Goal: Task Accomplishment & Management: Complete application form

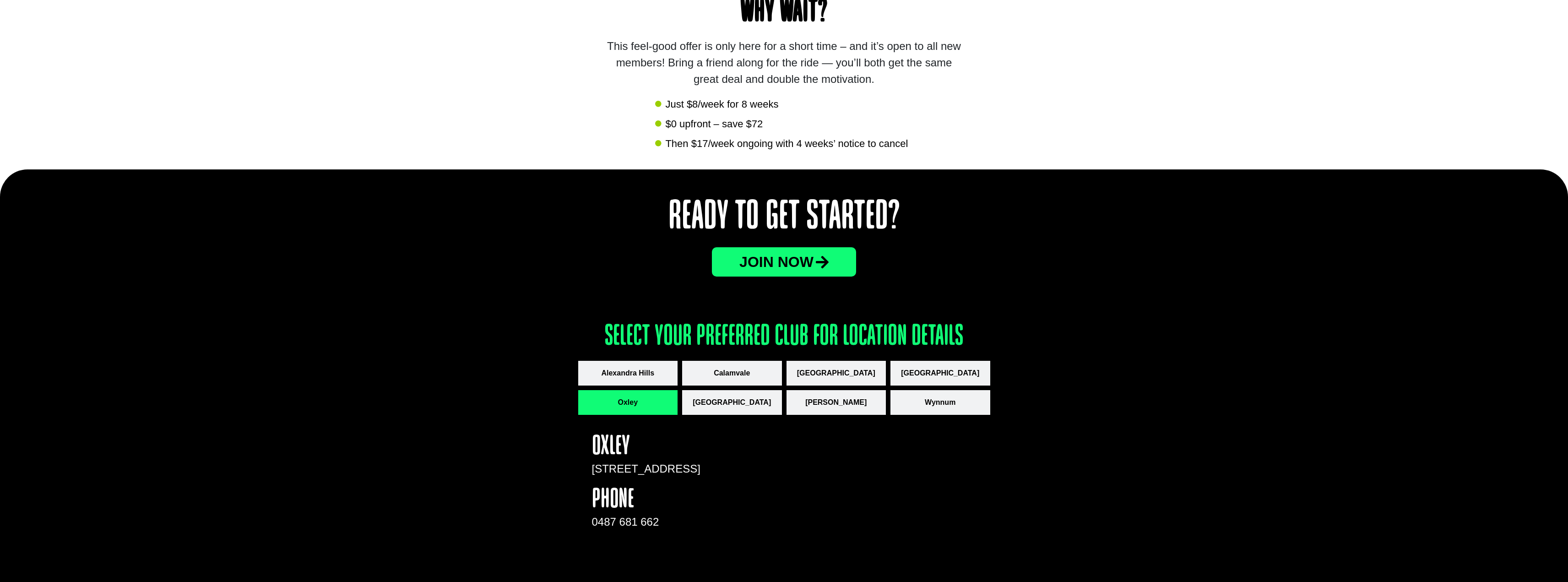
scroll to position [981, 0]
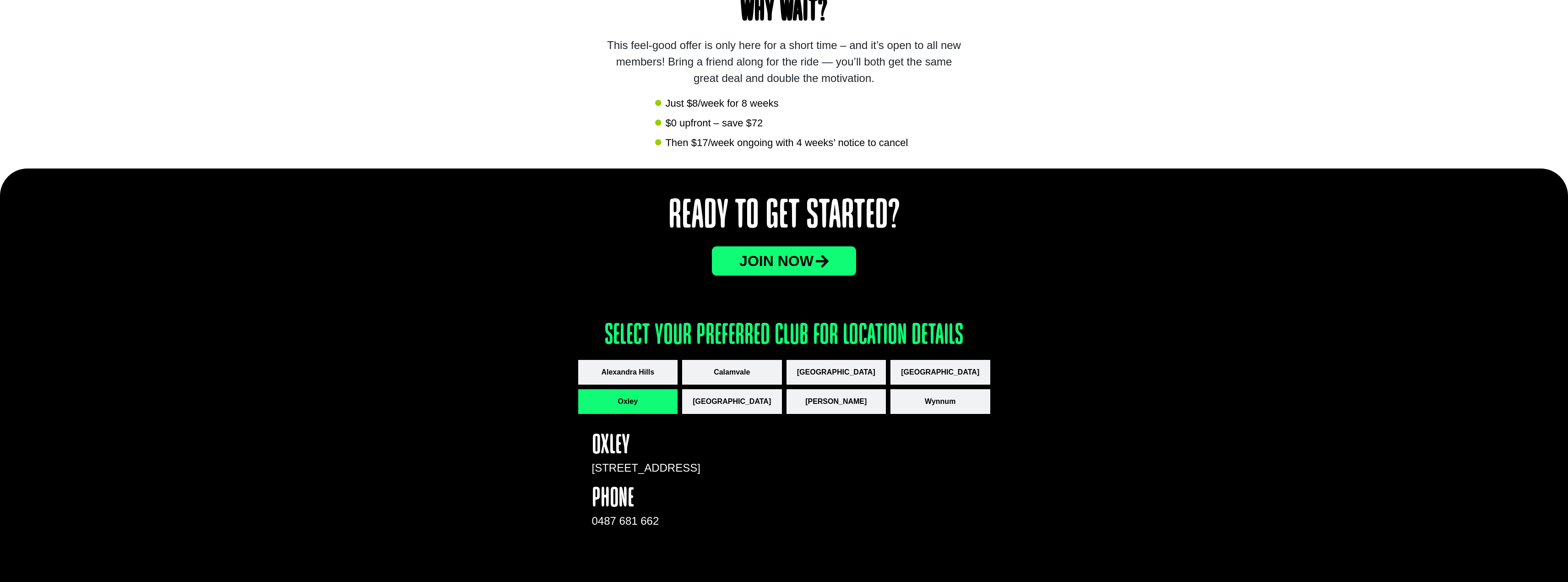
click at [754, 259] on span "JOin now" at bounding box center [777, 261] width 75 height 14
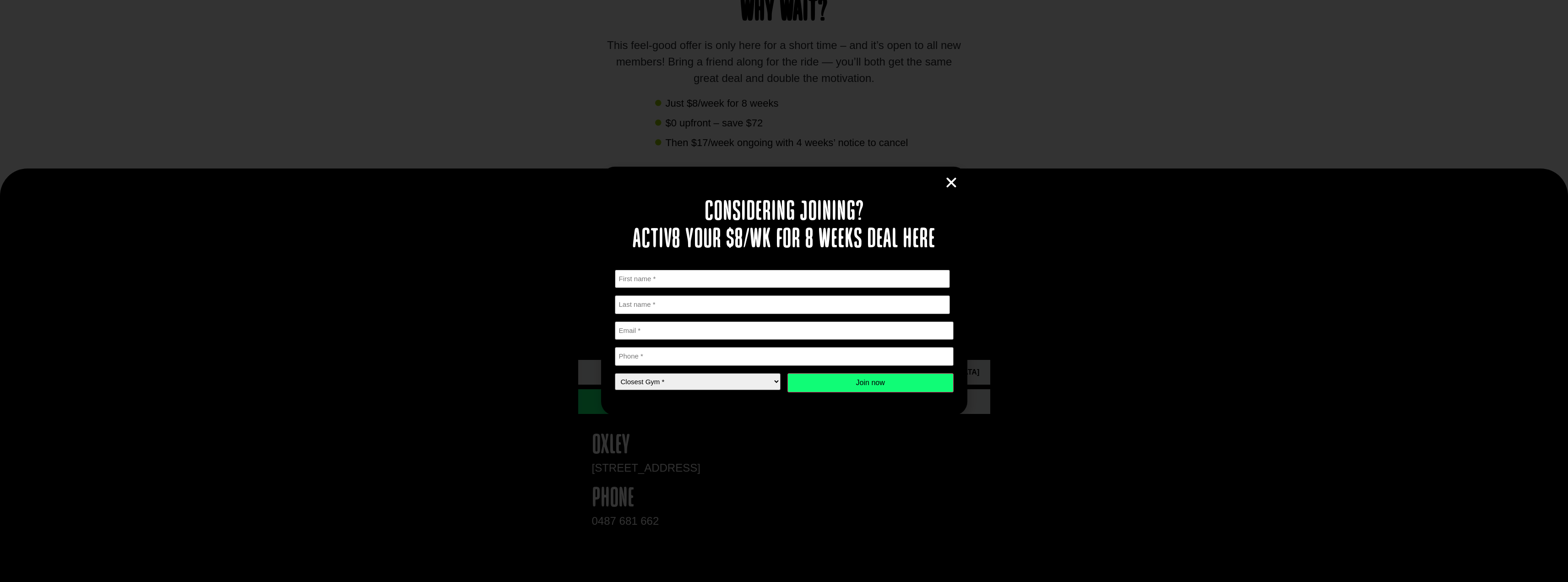
click at [639, 281] on input "First" at bounding box center [782, 279] width 336 height 19
type input "[PERSON_NAME]"
type input "[EMAIL_ADDRESS][DOMAIN_NAME]"
type input "0423706440"
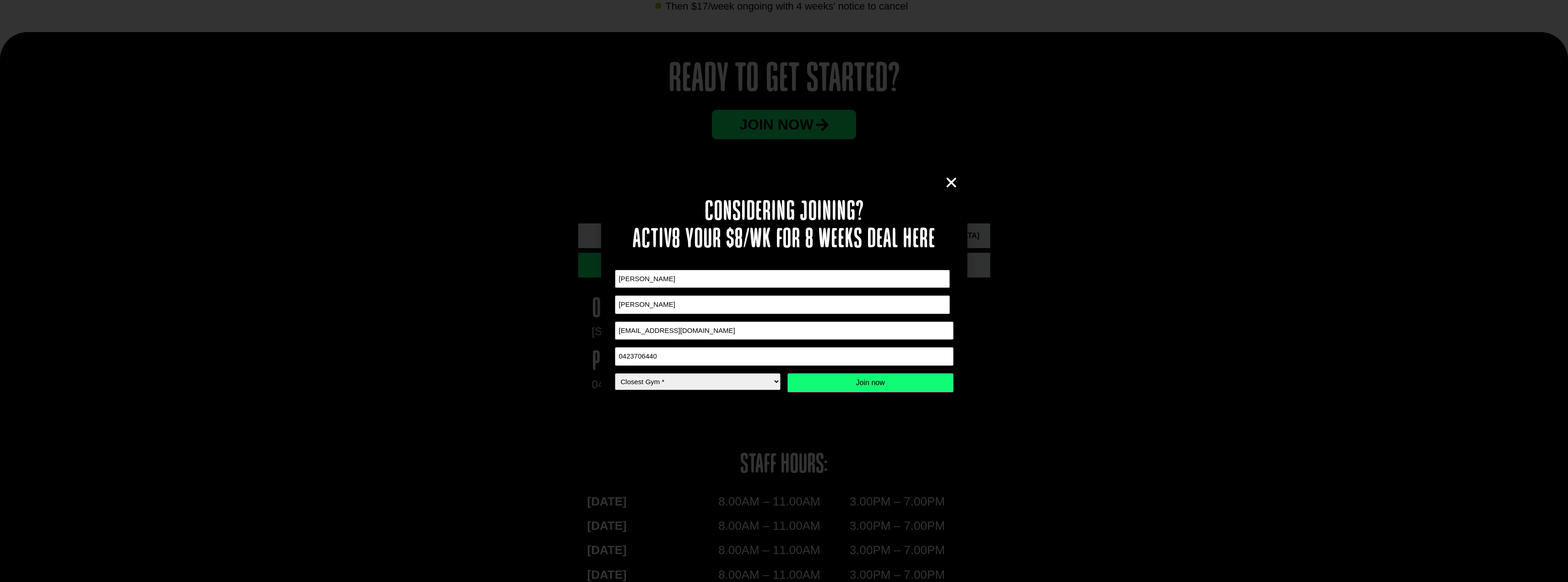
scroll to position [1119, 0]
click at [742, 383] on select "Closest Gym * Alexandra Hills Calamvale Coopers Plains Middle Park Oxley Park R…" at bounding box center [697, 381] width 166 height 17
select select "Oxley"
click at [614, 373] on select "Closest Gym * Alexandra Hills Calamvale Coopers Plains Middle Park Oxley Park R…" at bounding box center [697, 381] width 166 height 17
click at [883, 383] on input "Join now" at bounding box center [870, 383] width 166 height 20
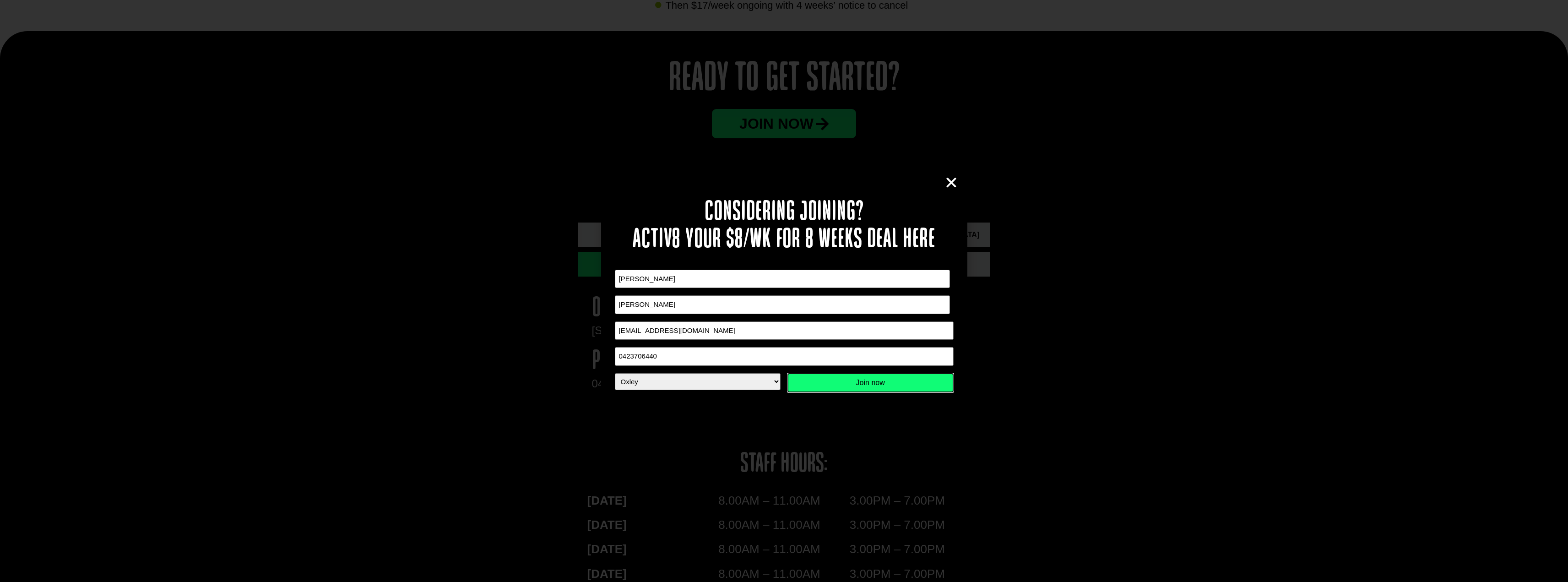
click at [843, 382] on input "Join now" at bounding box center [870, 383] width 166 height 20
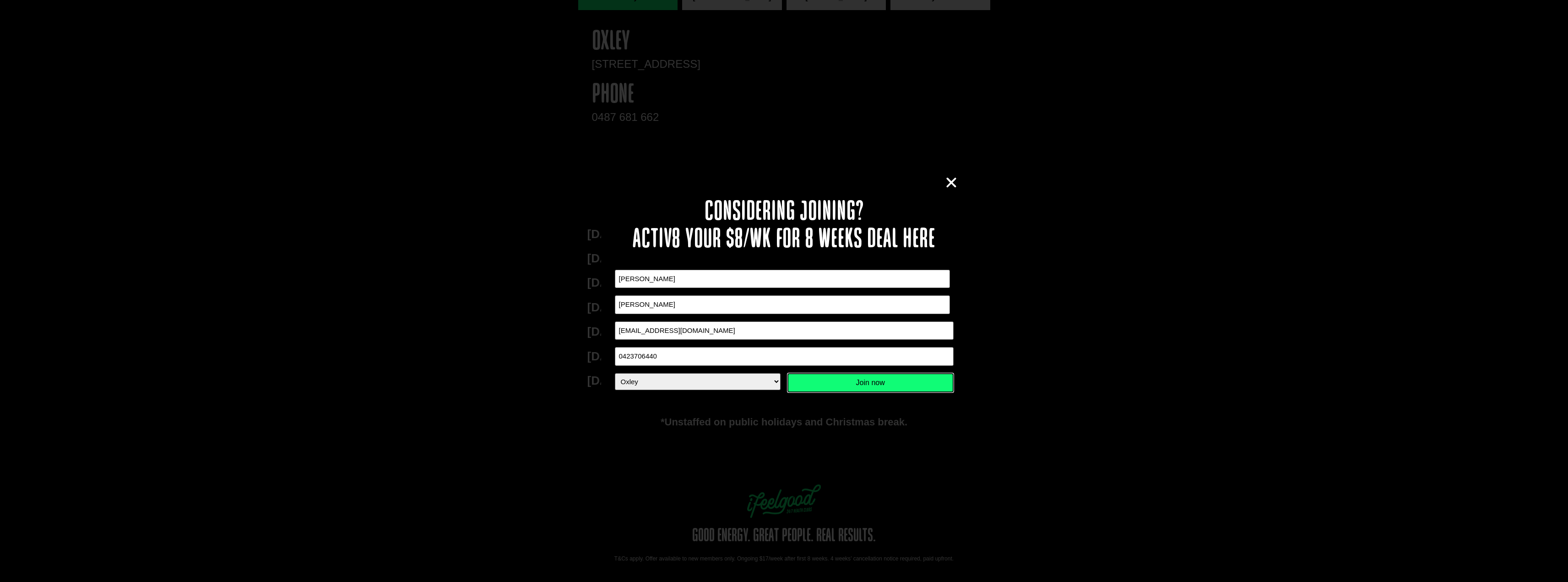
scroll to position [1393, 0]
click at [860, 381] on input "Join now" at bounding box center [870, 383] width 166 height 20
click at [851, 380] on input "Join now" at bounding box center [870, 383] width 166 height 20
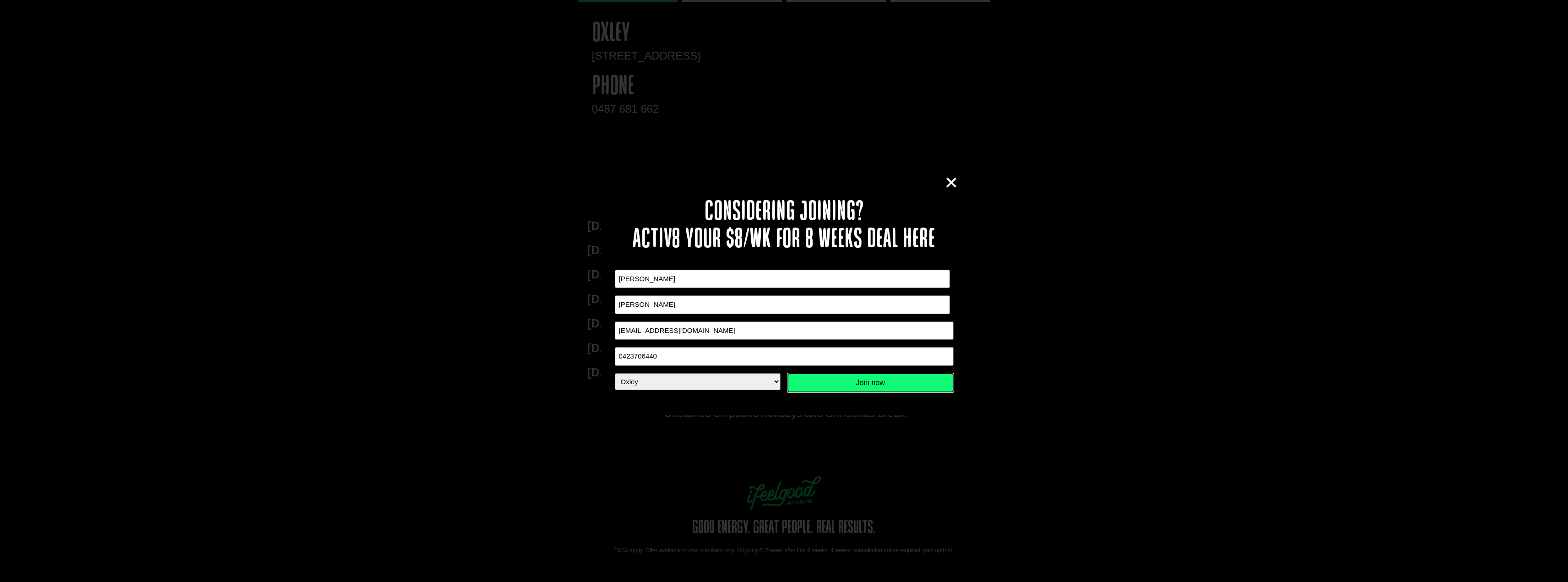
click at [851, 380] on input "Join now" at bounding box center [870, 383] width 166 height 20
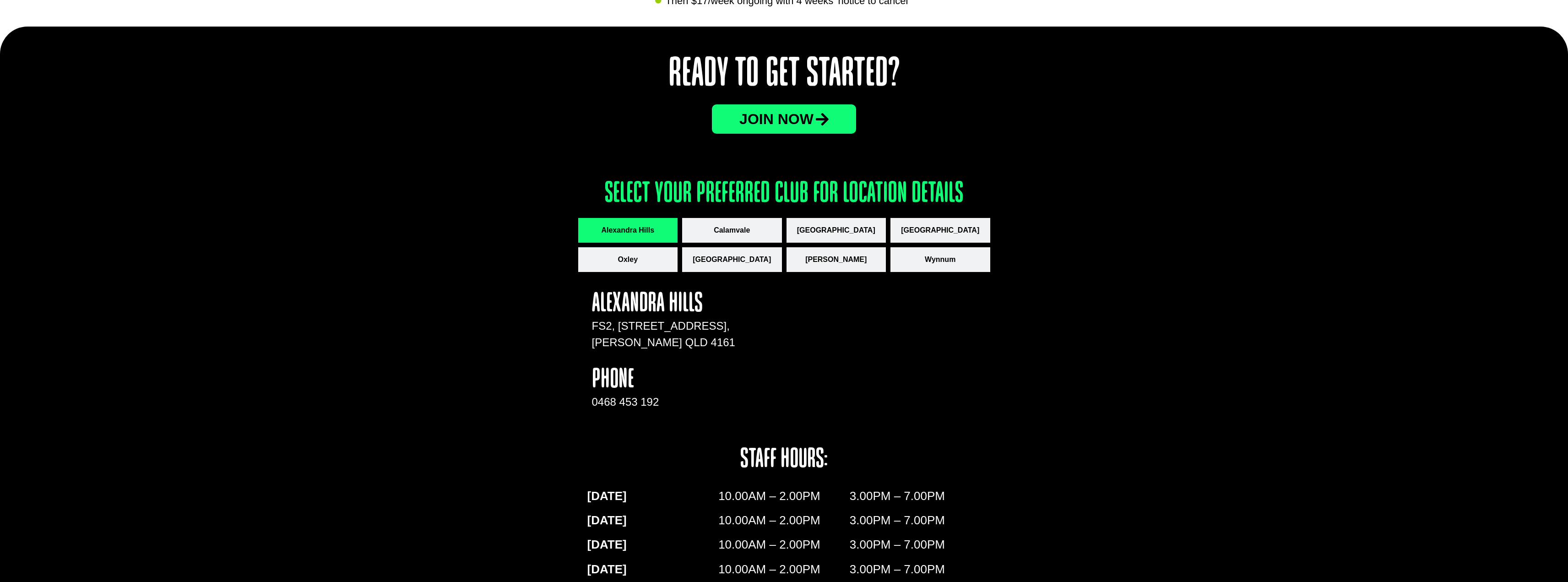
scroll to position [1119, 0]
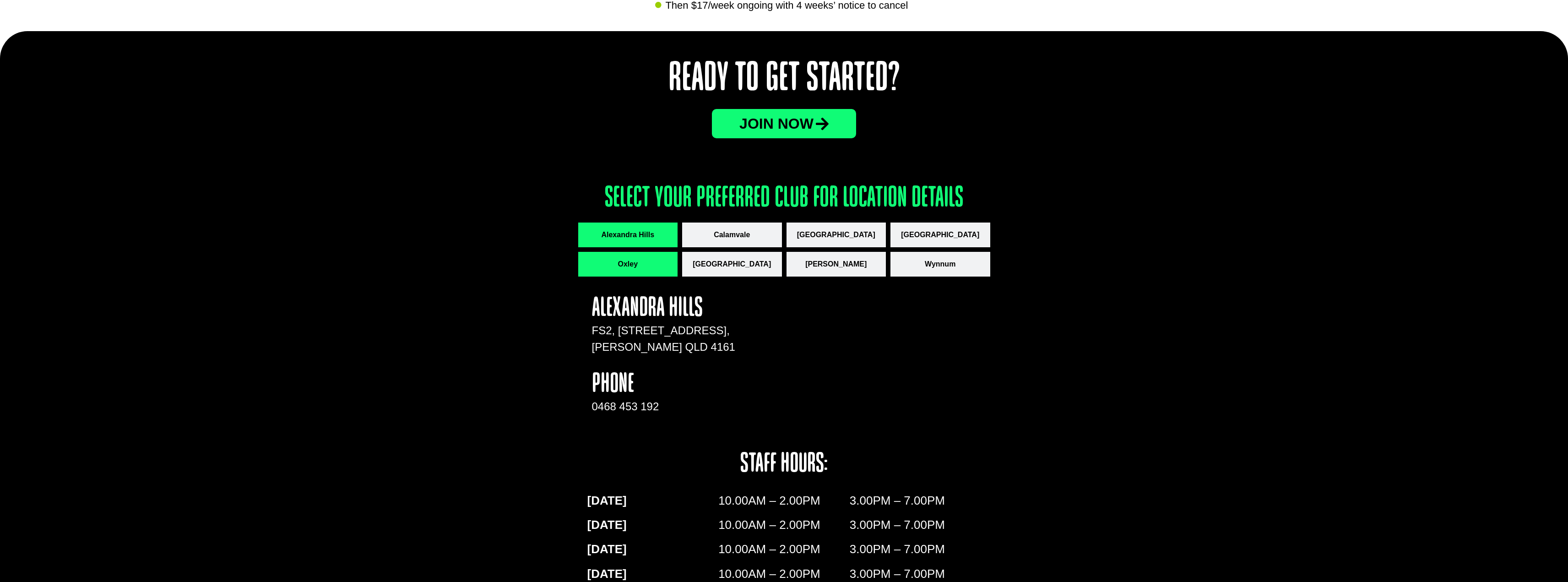
click at [628, 263] on span "Oxley" at bounding box center [628, 264] width 20 height 11
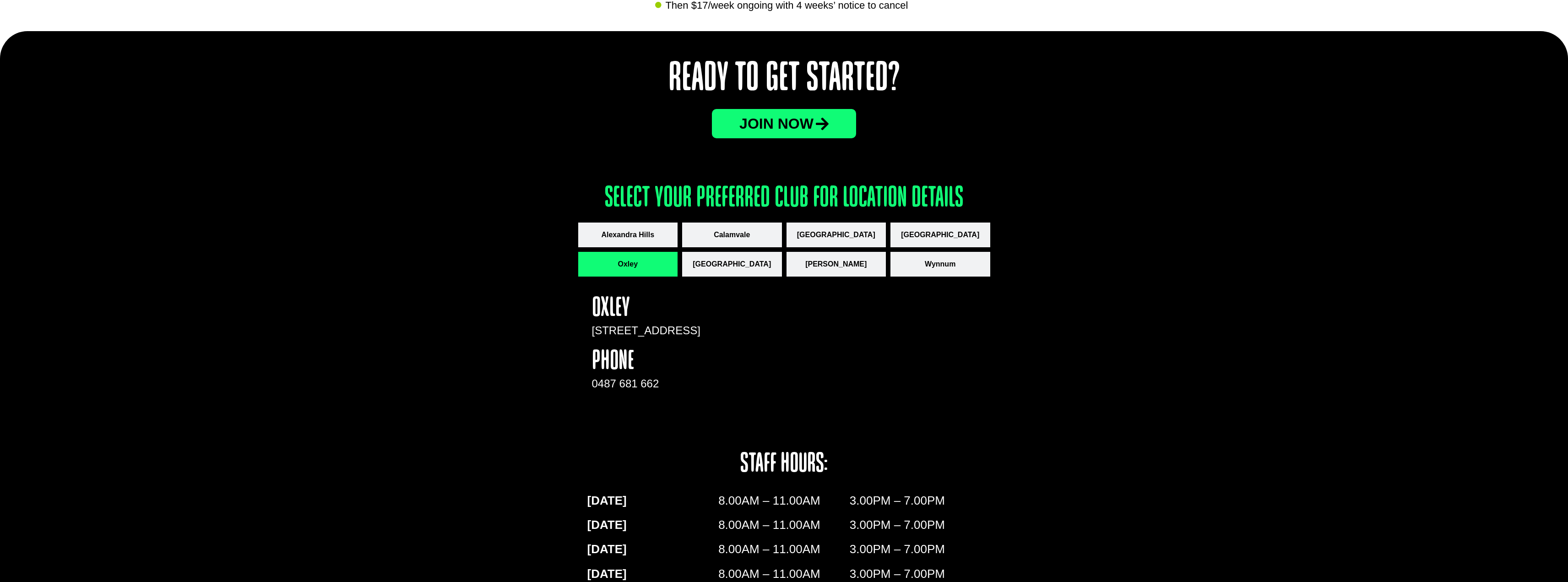
click at [788, 122] on span "JOin now" at bounding box center [777, 124] width 75 height 14
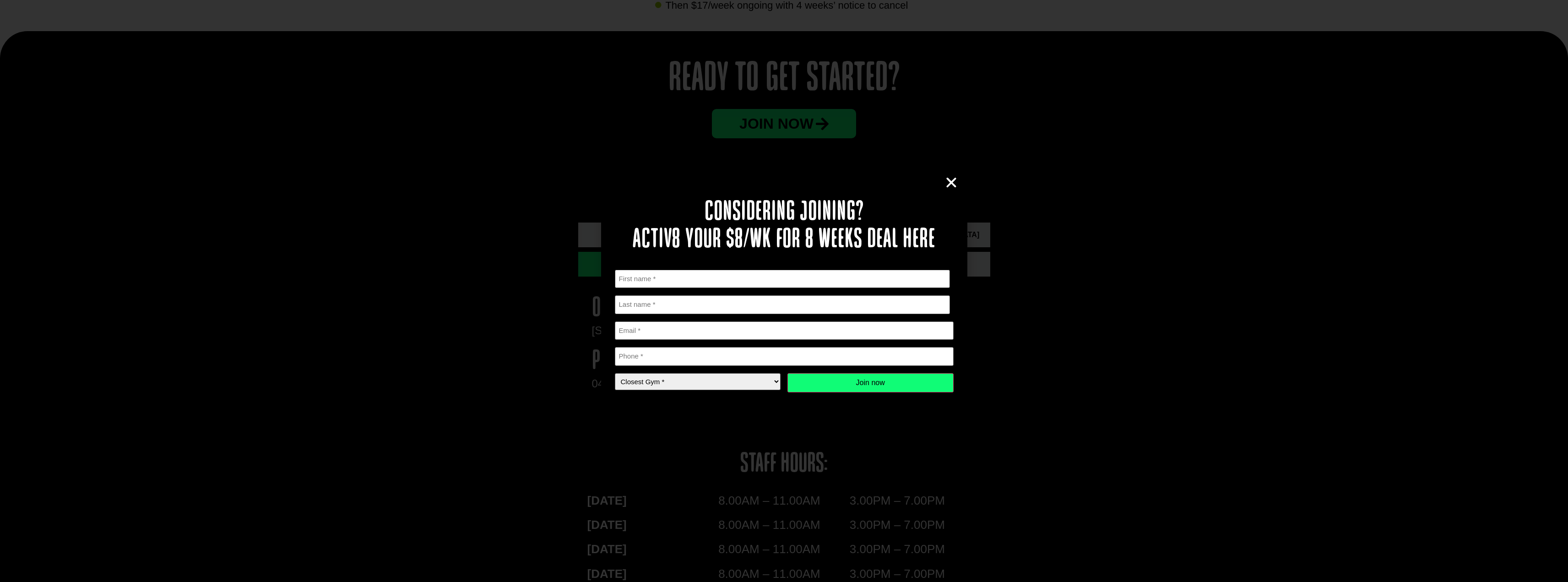
click at [669, 276] on input "First" at bounding box center [782, 279] width 336 height 19
type input "[PERSON_NAME]"
type input "Danielsen"
type input "[EMAIL_ADDRESS][DOMAIN_NAME]"
type input "0423706440"
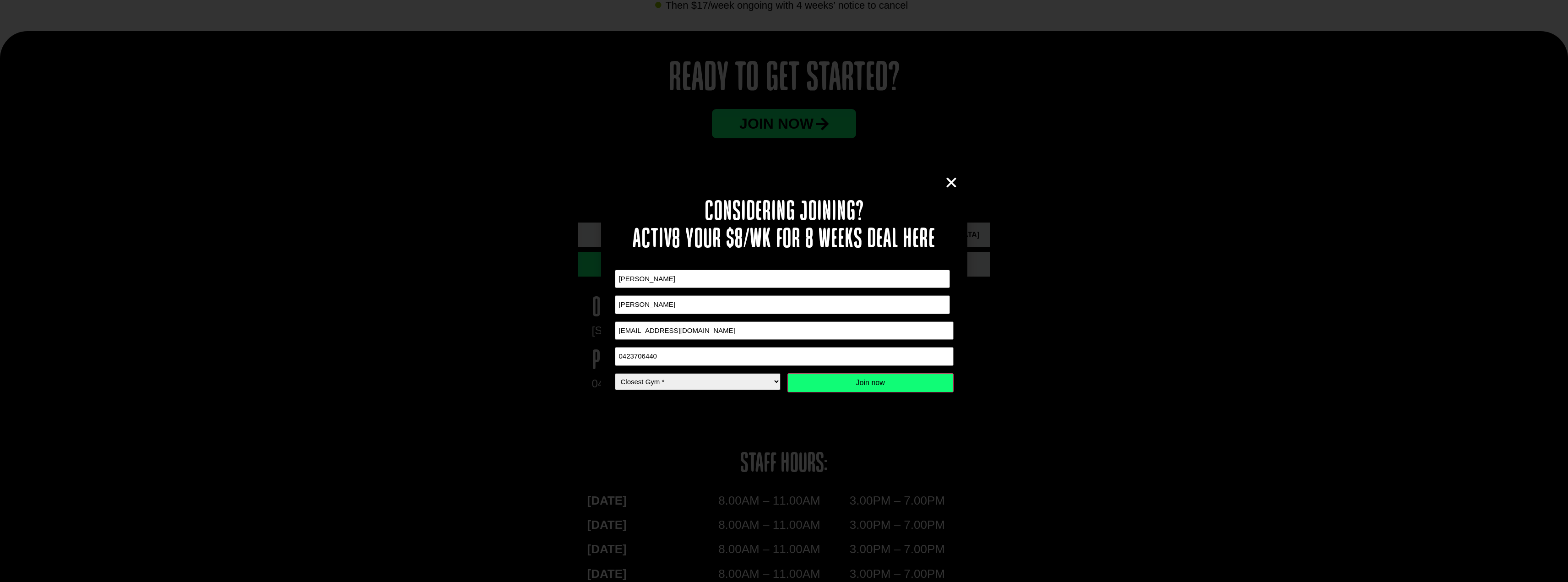
click at [660, 380] on select "Closest Gym * Alexandra Hills Calamvale Coopers Plains Middle Park Oxley Park R…" at bounding box center [697, 381] width 166 height 17
select select "Oxley"
click at [614, 373] on select "Closest Gym * Alexandra Hills Calamvale Coopers Plains Middle Park Oxley Park R…" at bounding box center [697, 381] width 166 height 17
click at [858, 382] on input "Join now" at bounding box center [870, 383] width 166 height 20
click at [850, 379] on input "Join now" at bounding box center [870, 383] width 166 height 20
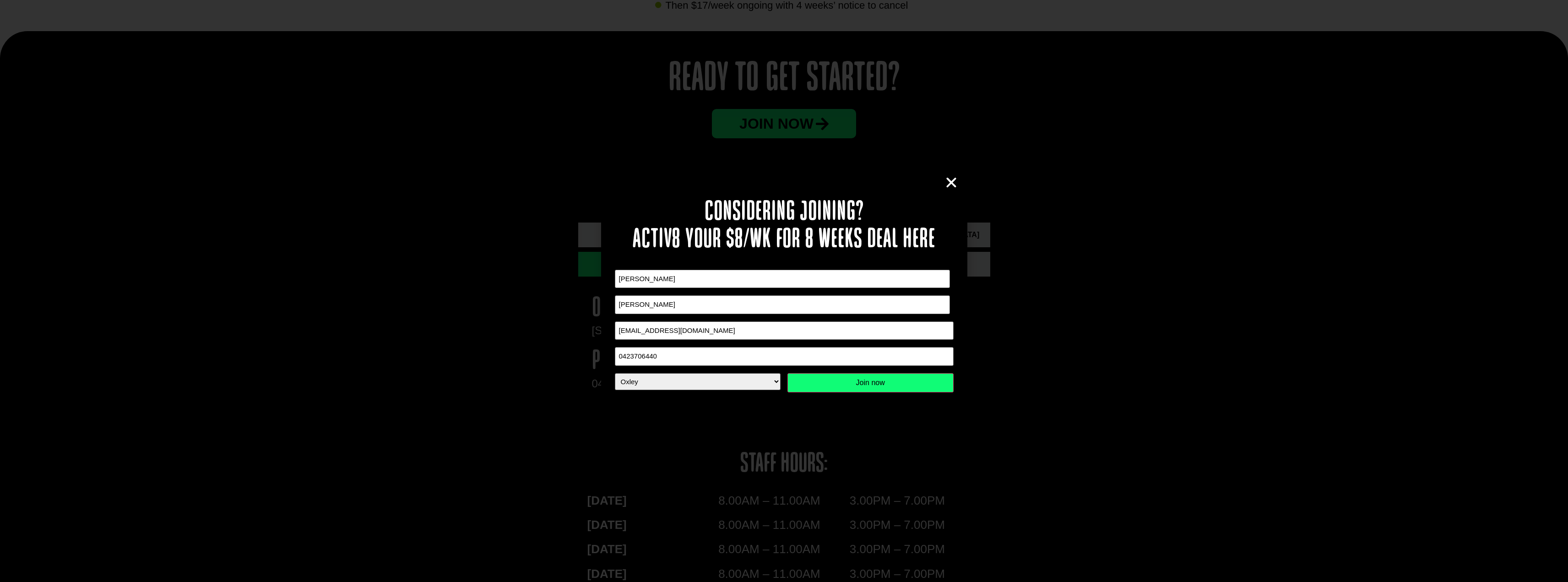
click at [953, 182] on icon "Close" at bounding box center [951, 182] width 13 height 13
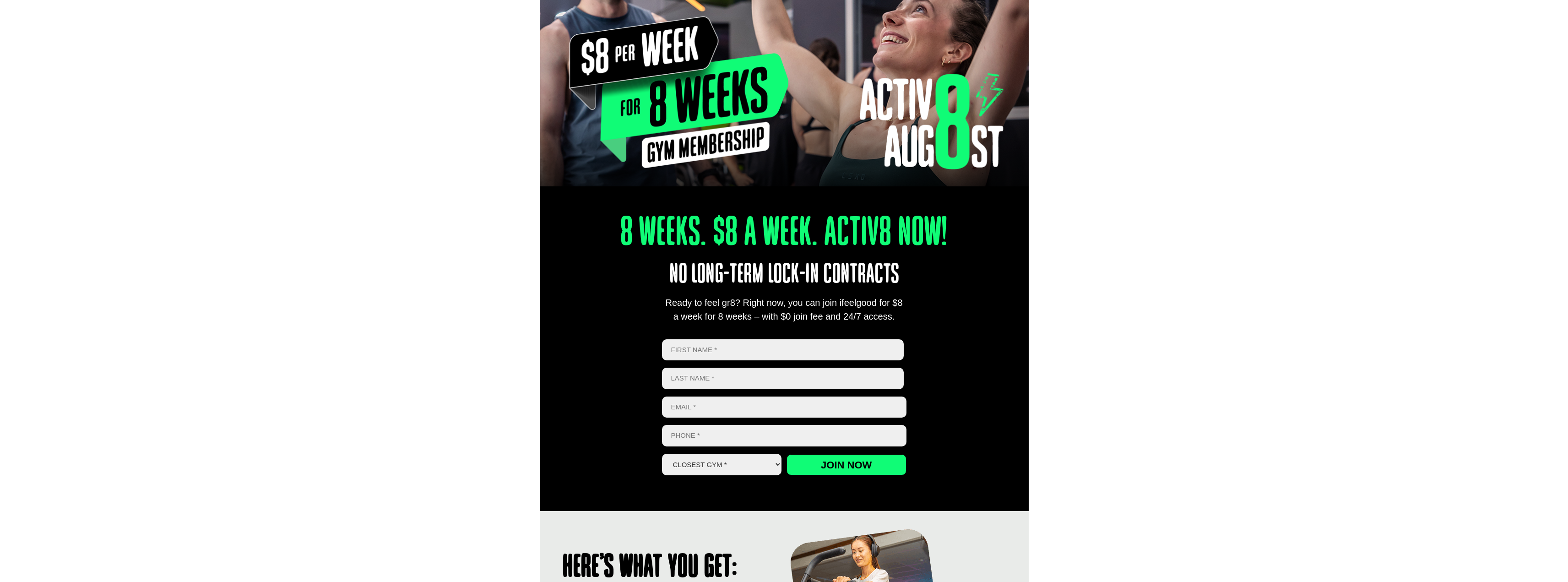
scroll to position [183, 0]
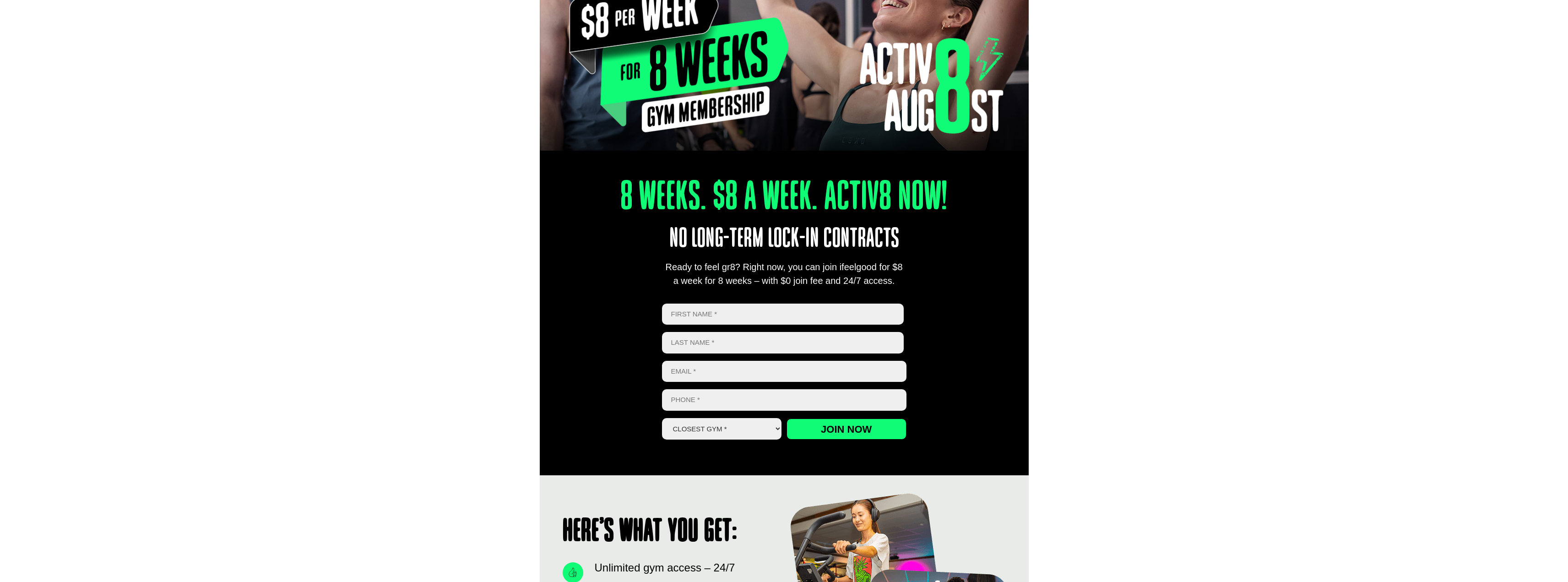
type input "[PERSON_NAME]"
type input "[EMAIL_ADDRESS][DOMAIN_NAME]"
type input "0423706440"
select select "Oxley"
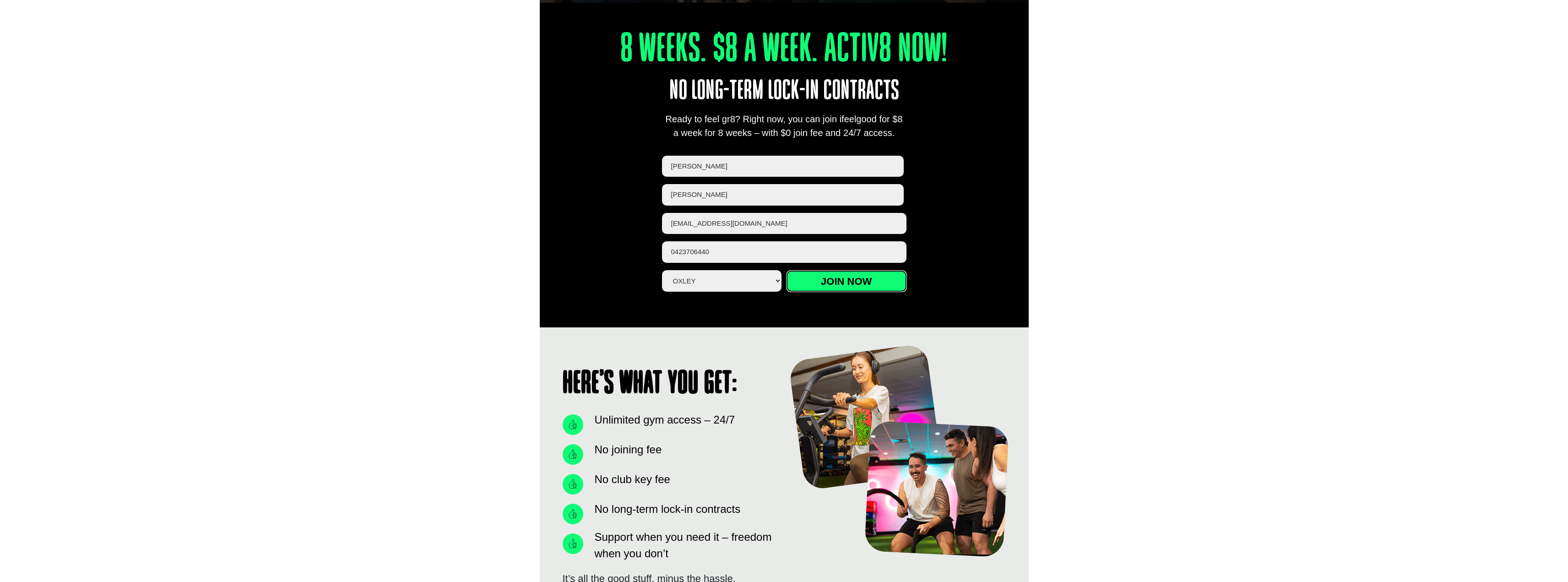
scroll to position [458, 0]
